Goal: Contribute content: Add original content to the website for others to see

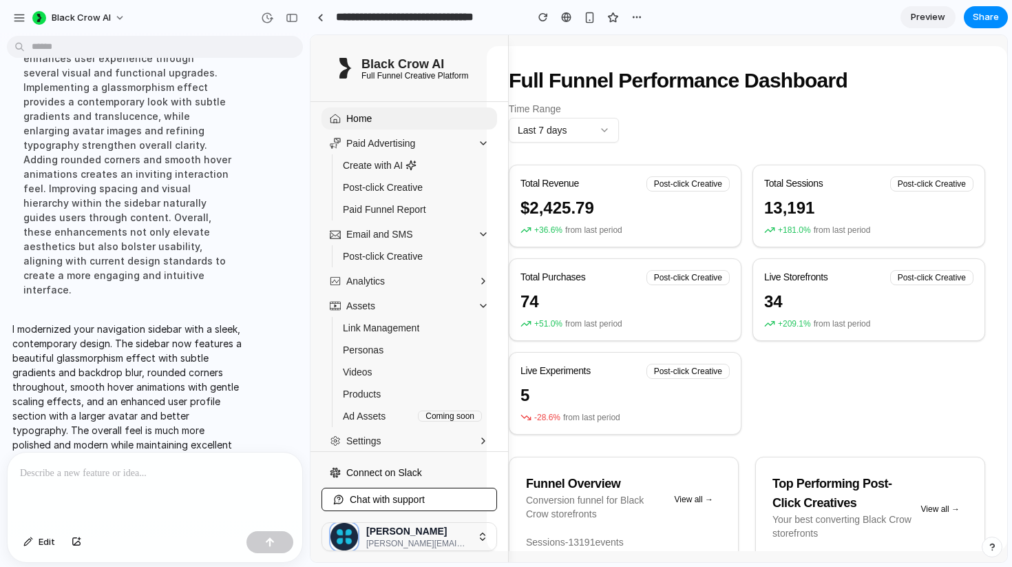
click at [483, 538] on icon "button" at bounding box center [482, 539] width 5 height 2
click at [483, 304] on icon "button" at bounding box center [483, 305] width 11 height 11
click at [290, 8] on button "button" at bounding box center [292, 18] width 22 height 22
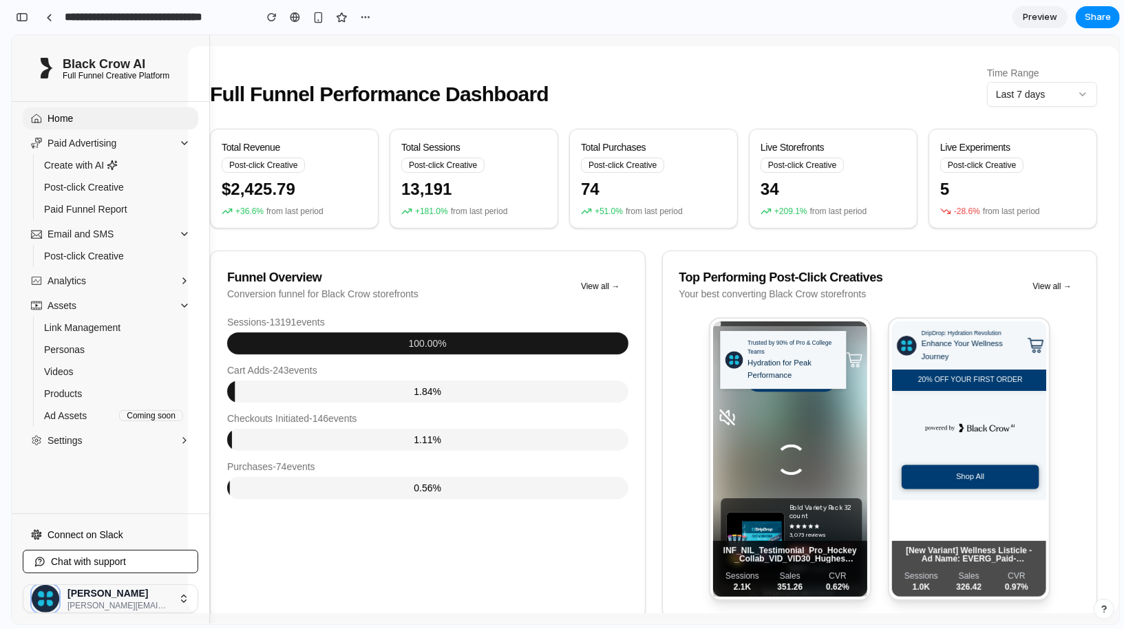
scroll to position [149, 0]
click at [89, 235] on span "Email and SMS" at bounding box center [80, 233] width 66 height 14
click at [1011, 28] on div "Preview Share" at bounding box center [1066, 17] width 107 height 22
click at [1011, 19] on span "Preview" at bounding box center [1040, 17] width 34 height 14
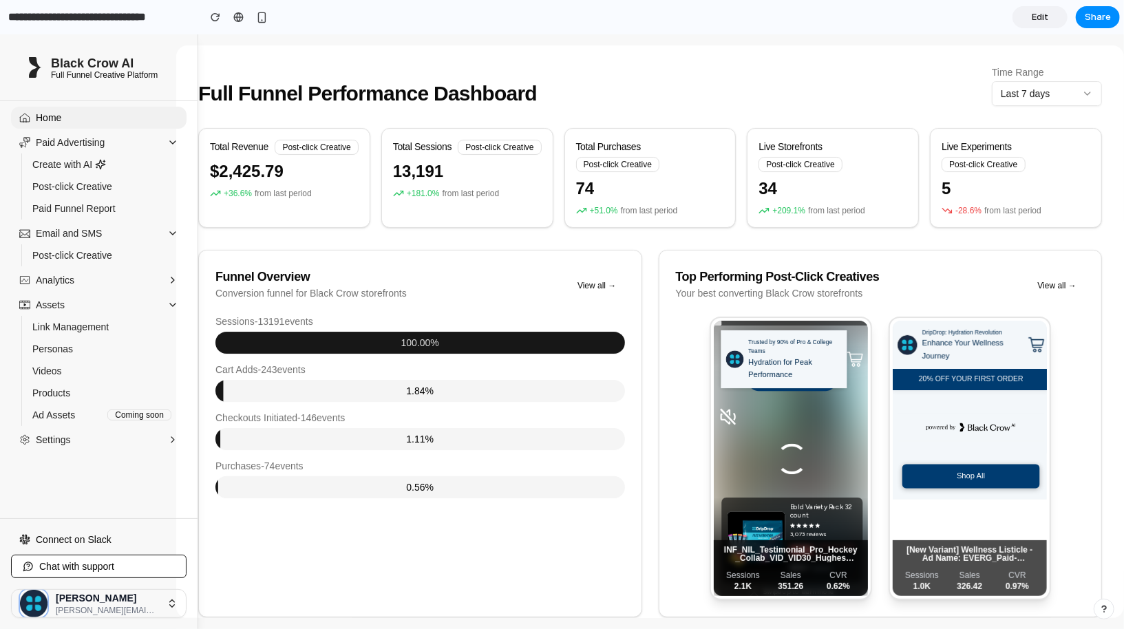
click at [1011, 19] on link "Edit" at bounding box center [1040, 17] width 55 height 22
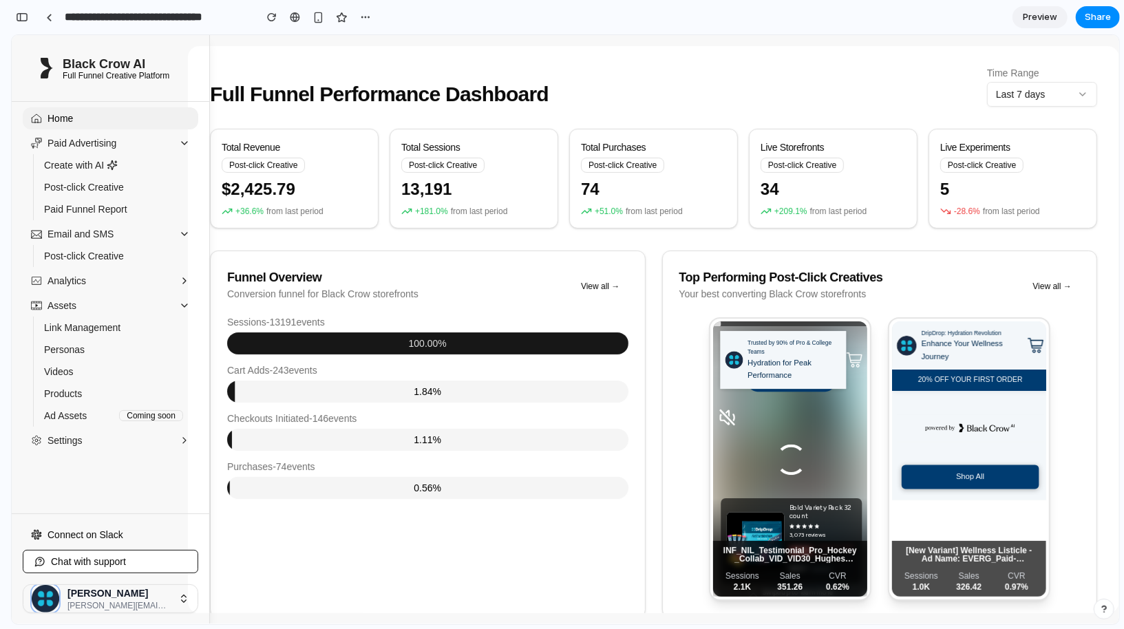
scroll to position [6, 0]
click at [1011, 19] on span "Preview" at bounding box center [1040, 17] width 34 height 14
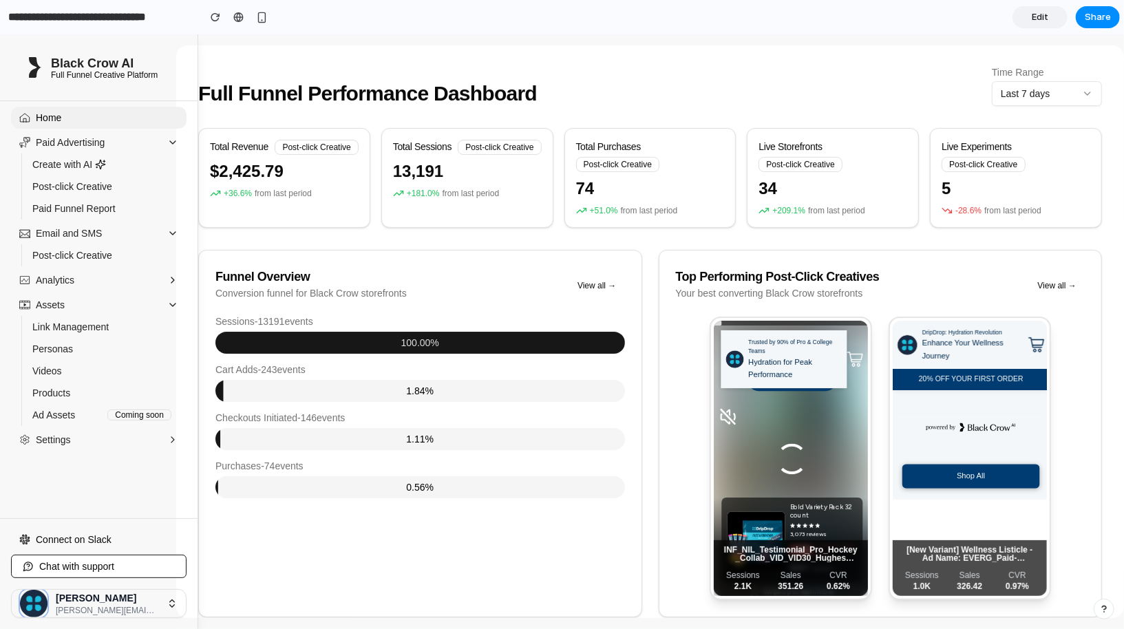
click at [1011, 19] on link "Edit" at bounding box center [1040, 17] width 55 height 22
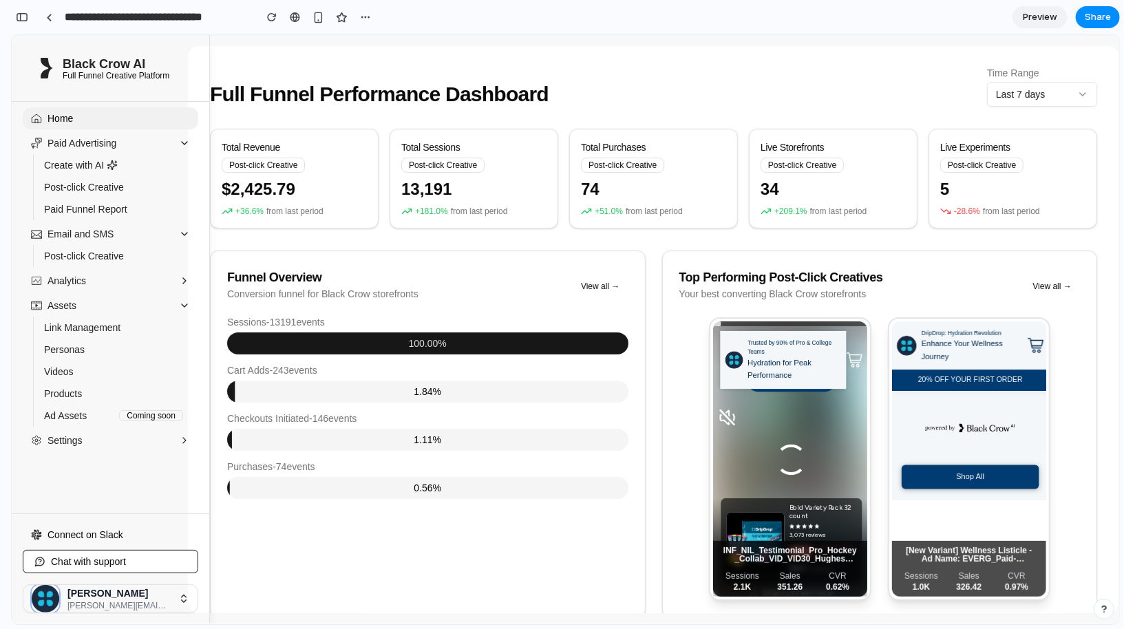
scroll to position [6, 0]
click at [1011, 17] on span "Preview" at bounding box center [1040, 17] width 34 height 14
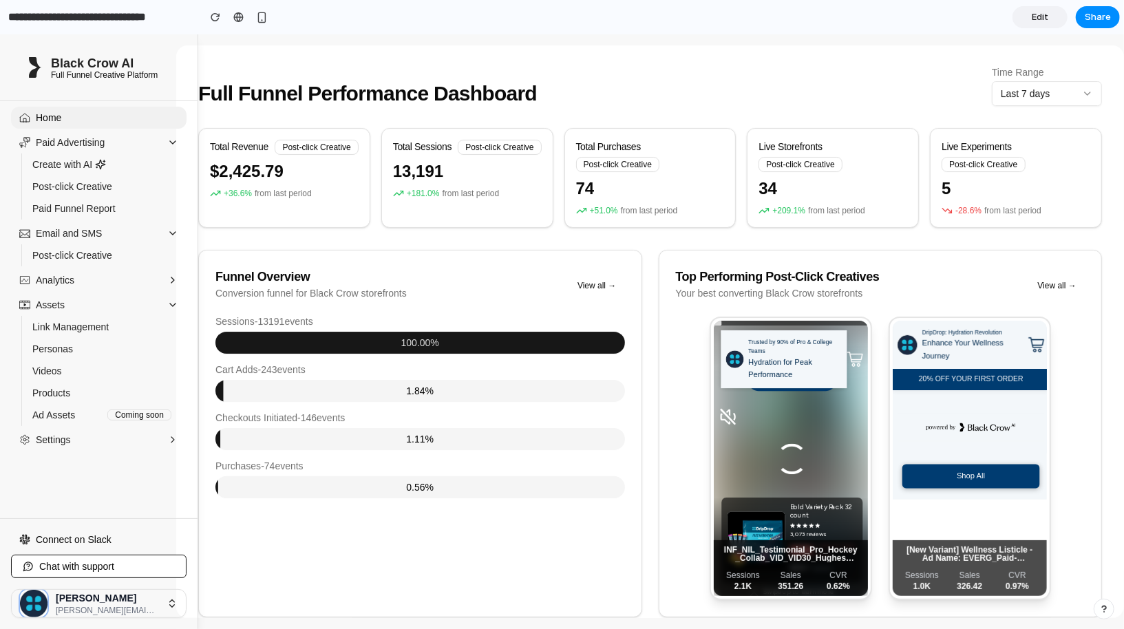
click at [1011, 17] on link "Edit" at bounding box center [1040, 17] width 55 height 22
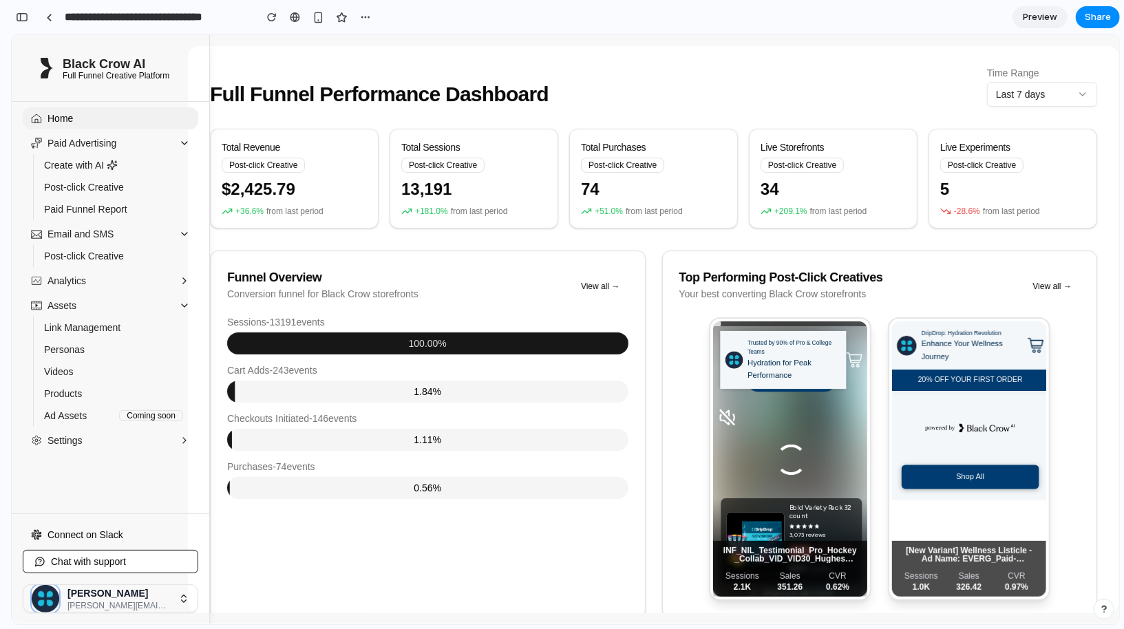
scroll to position [6, 0]
click at [1011, 18] on span "Share" at bounding box center [1098, 17] width 26 height 14
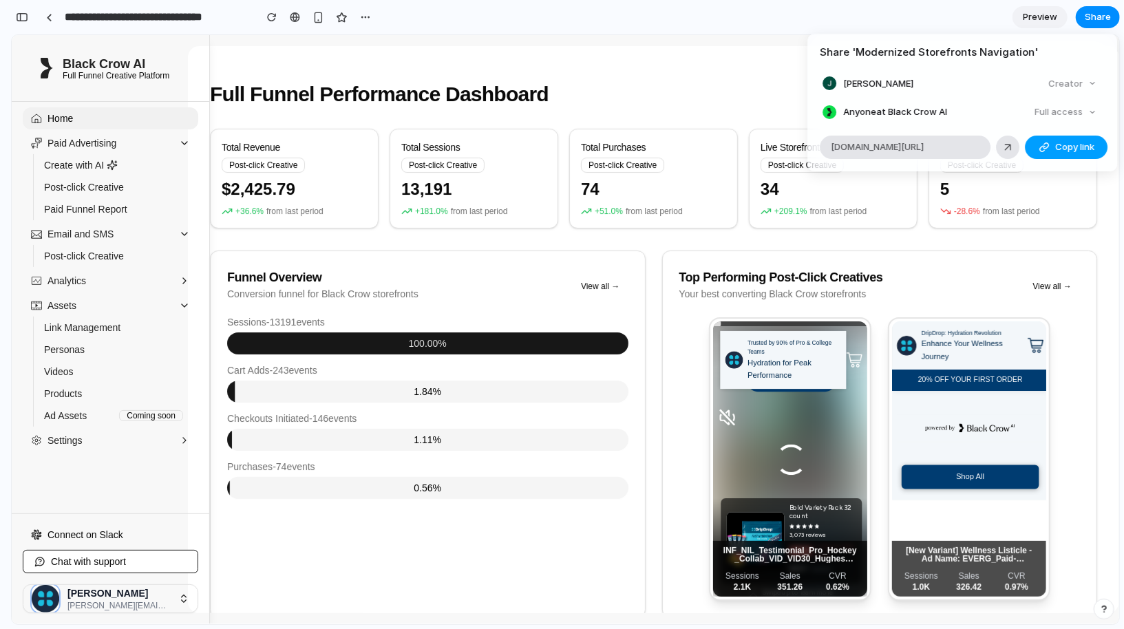
click at [1011, 142] on span "Copy link" at bounding box center [1074, 147] width 39 height 14
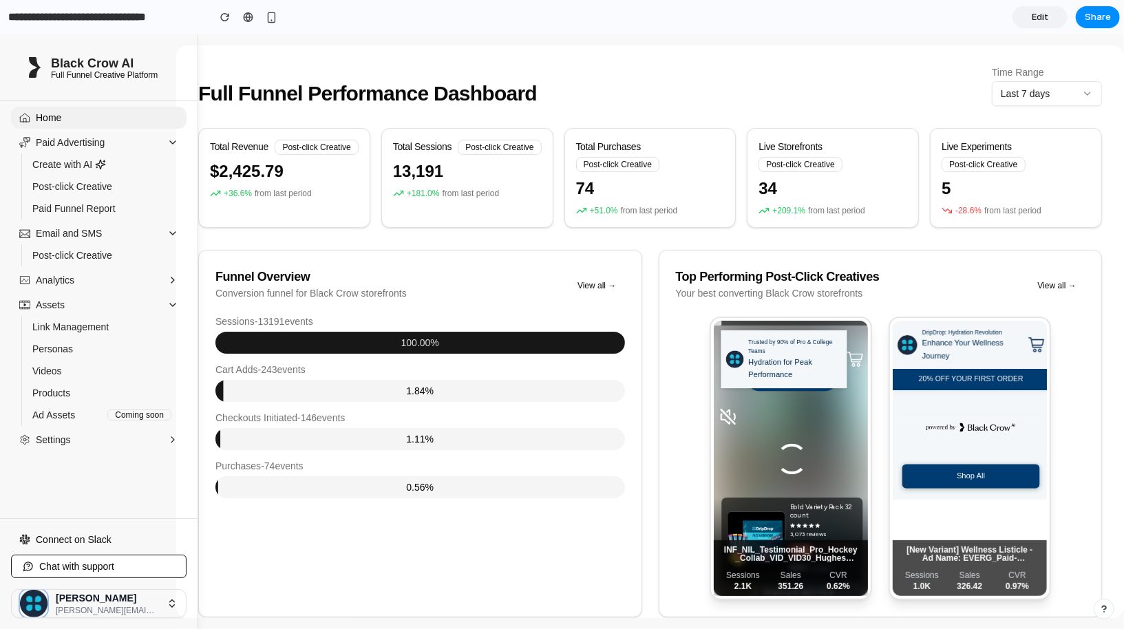
click at [1042, 19] on span "Edit" at bounding box center [1040, 17] width 17 height 14
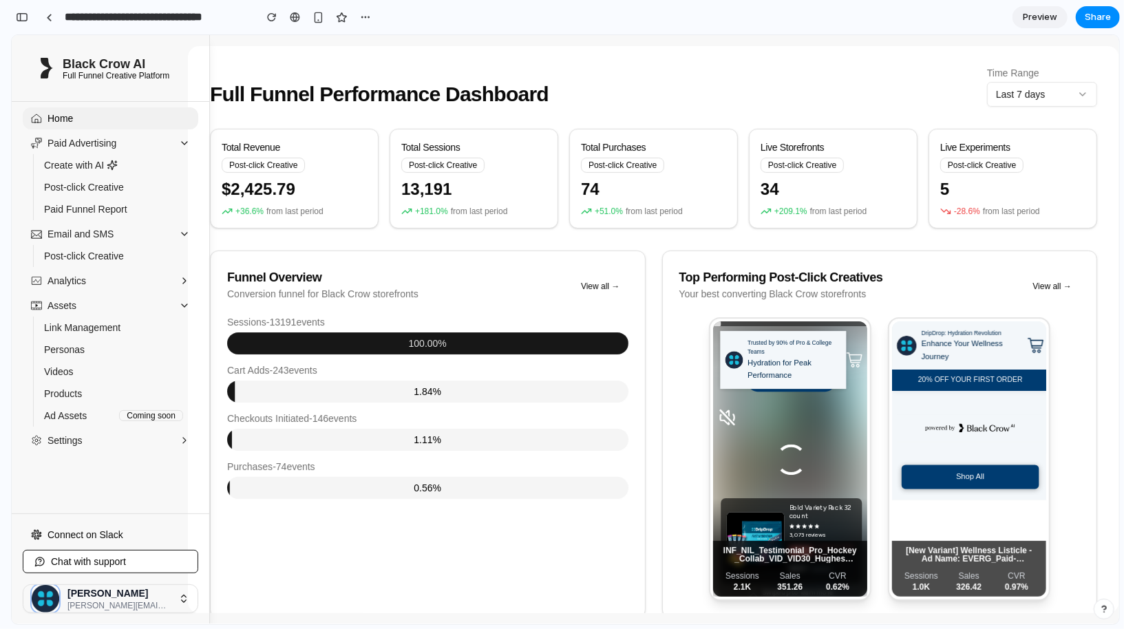
scroll to position [6, 0]
click at [25, 17] on div "button" at bounding box center [22, 17] width 12 height 10
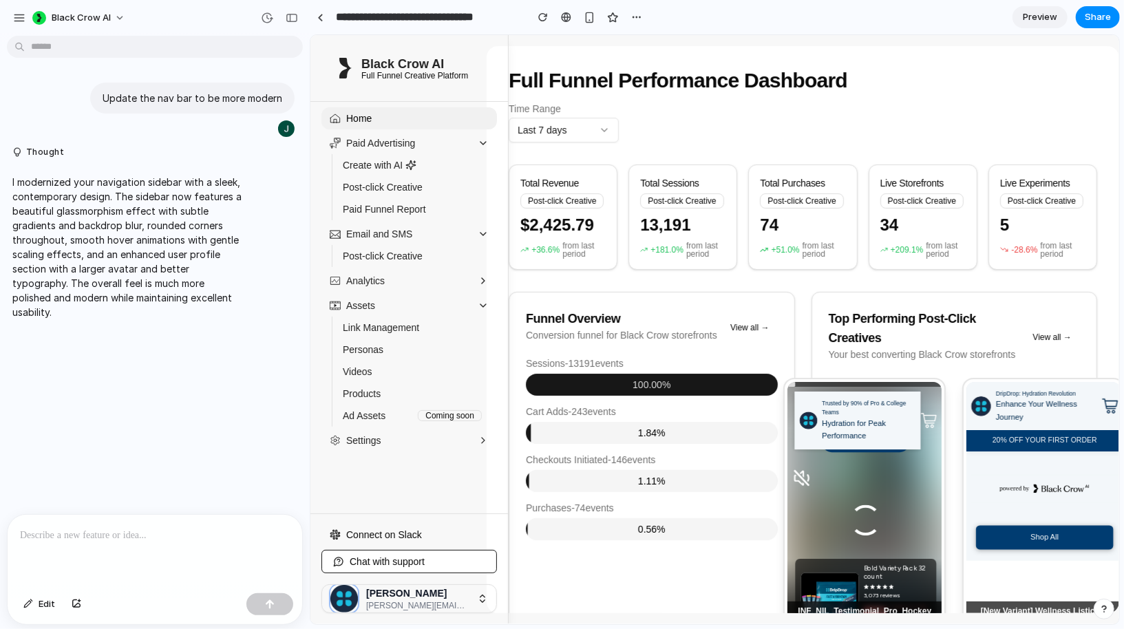
scroll to position [0, 0]
click at [75, 549] on div at bounding box center [155, 551] width 295 height 73
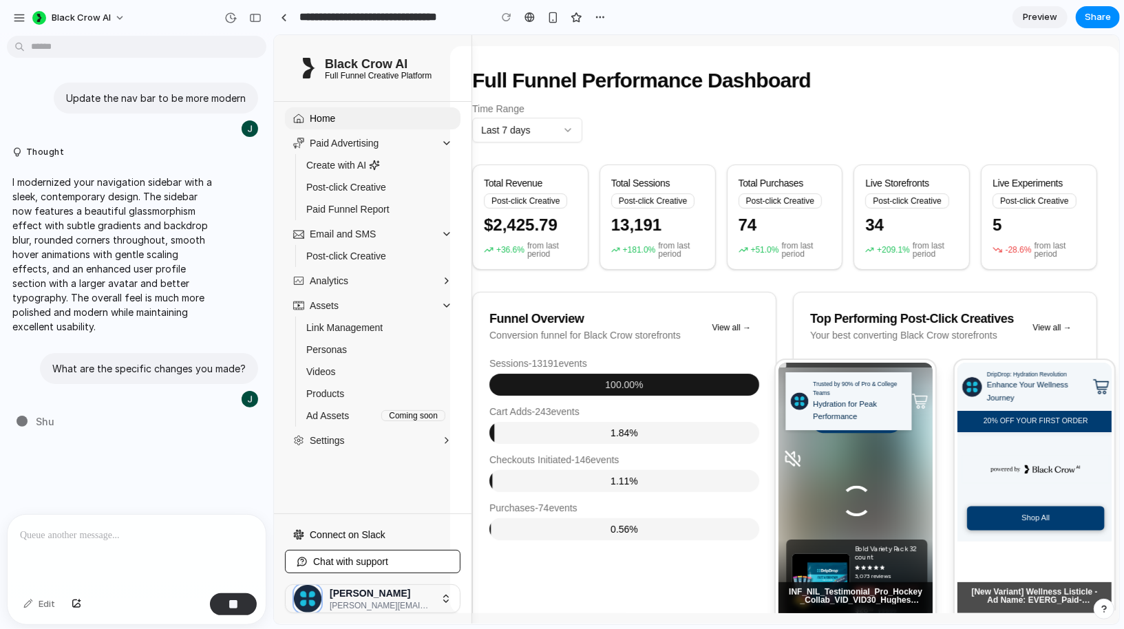
drag, startPoint x: 308, startPoint y: 340, endPoint x: 273, endPoint y: 352, distance: 37.2
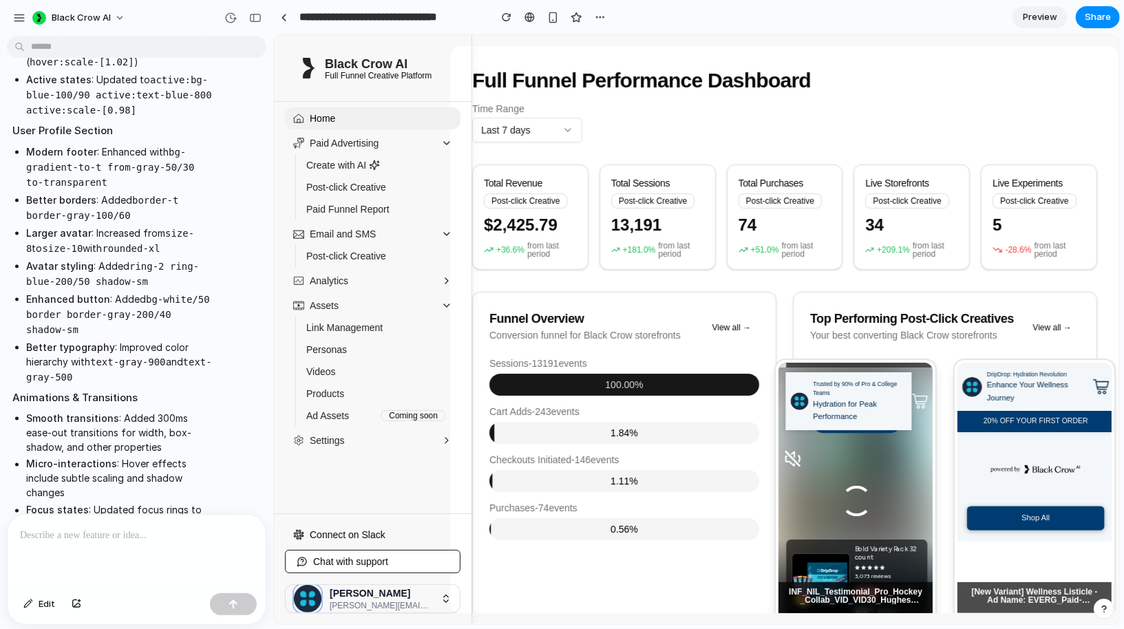
scroll to position [1311, 0]
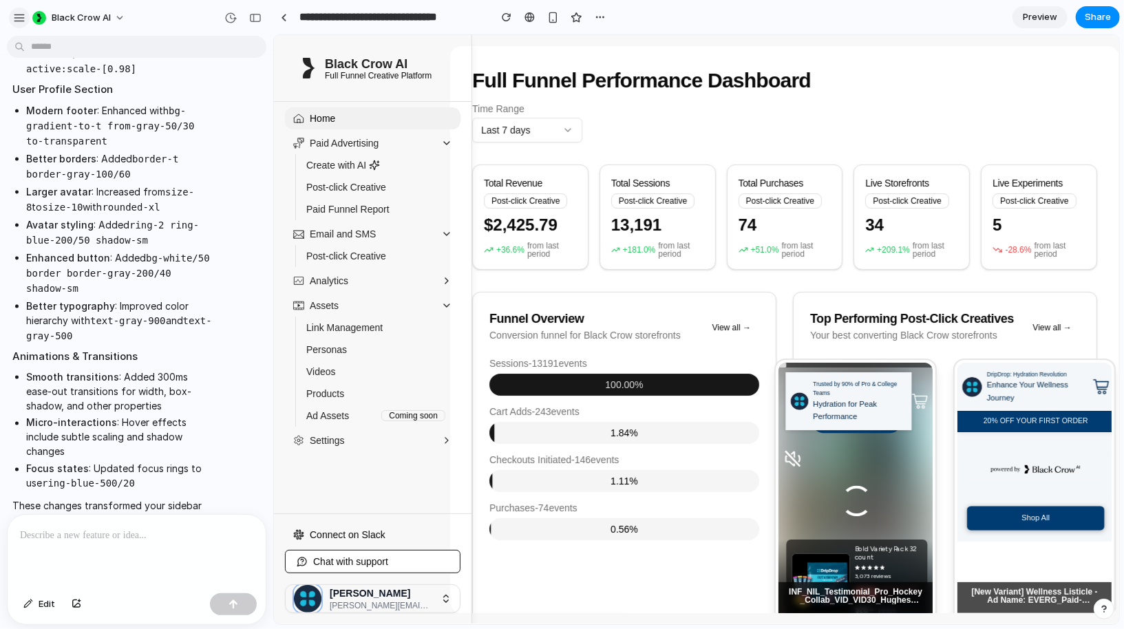
click at [21, 17] on div "button" at bounding box center [19, 18] width 12 height 12
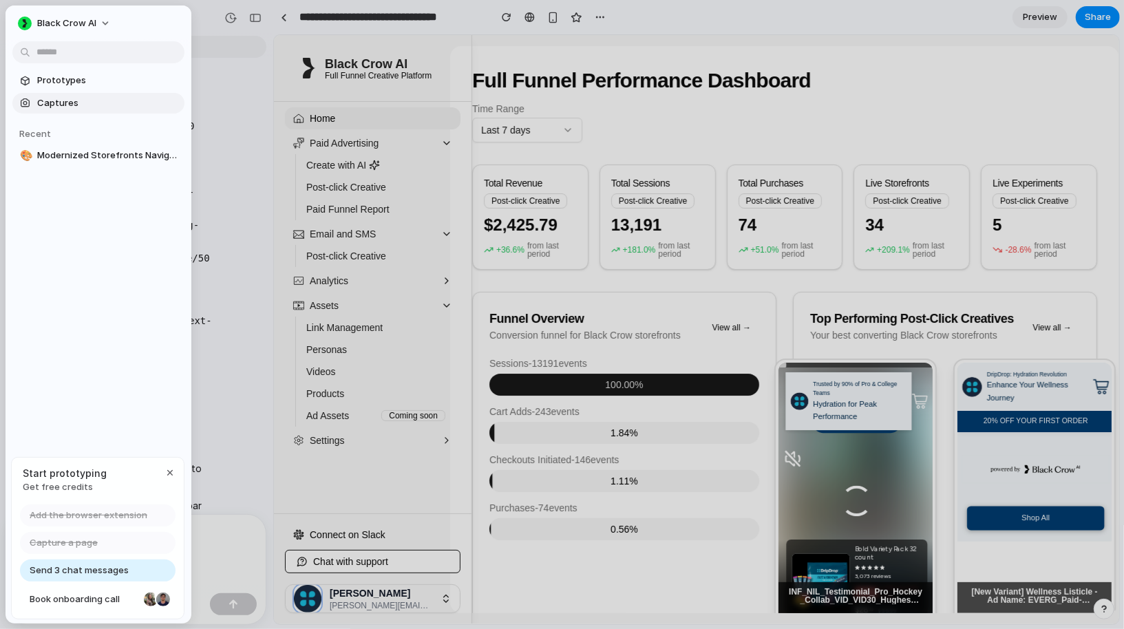
click at [63, 107] on span "Captures" at bounding box center [108, 103] width 142 height 14
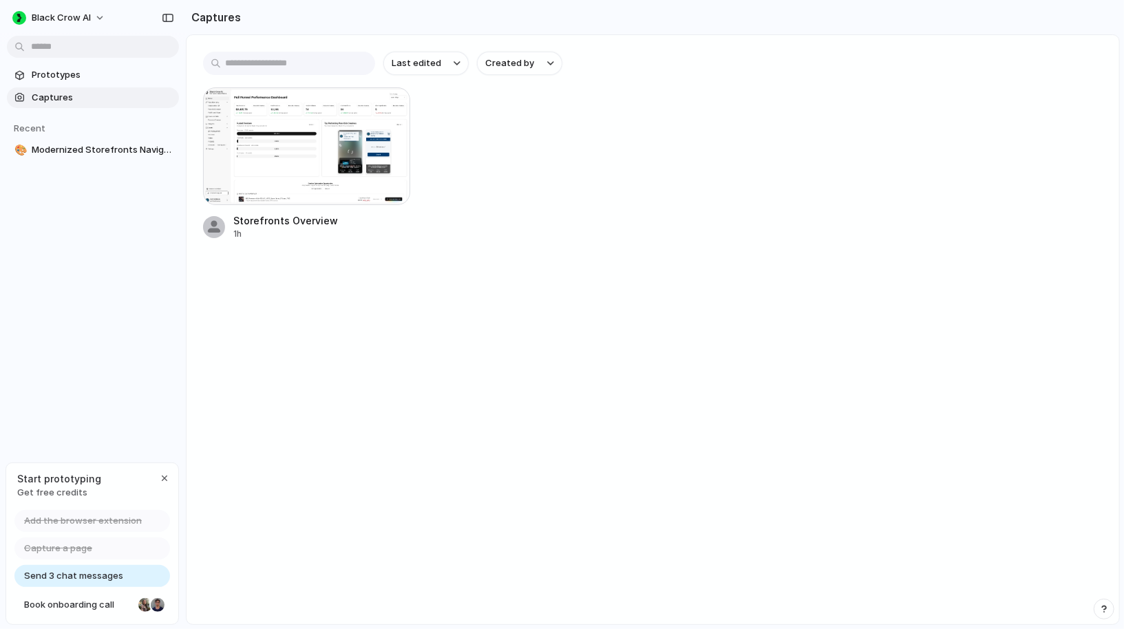
click at [98, 578] on span "Send 3 chat messages" at bounding box center [73, 576] width 99 height 14
click at [57, 73] on span "Prototypes" at bounding box center [103, 75] width 142 height 14
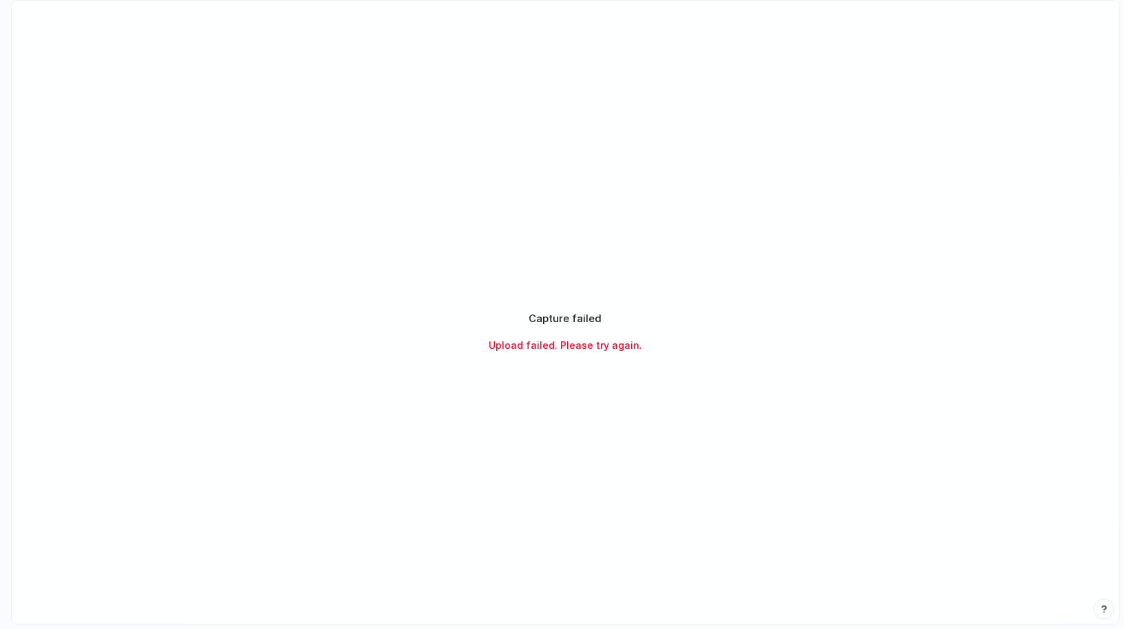
drag, startPoint x: 532, startPoint y: 348, endPoint x: 699, endPoint y: 351, distance: 166.6
click at [699, 351] on div "Capture failed Upload failed. Please try again." at bounding box center [566, 331] width 344 height 41
